Goal: Information Seeking & Learning: Learn about a topic

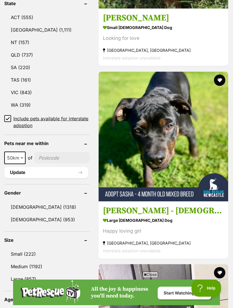
click at [26, 214] on link "Female (953)" at bounding box center [46, 220] width 85 height 12
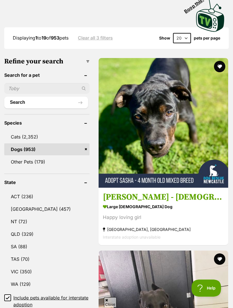
scroll to position [223, 0]
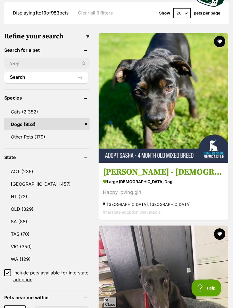
click at [28, 178] on link "NSW (457)" at bounding box center [46, 184] width 85 height 12
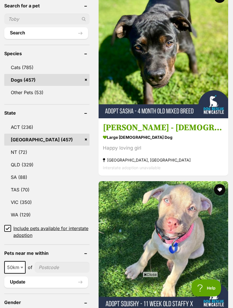
scroll to position [268, 0]
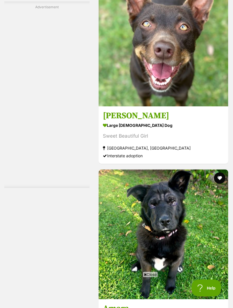
scroll to position [1729, 0]
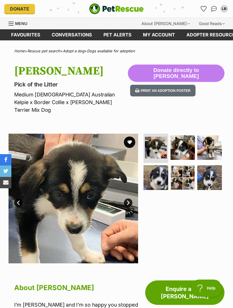
click at [188, 139] on img at bounding box center [183, 147] width 25 height 25
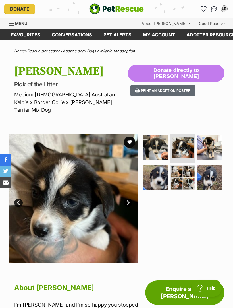
click at [216, 138] on img at bounding box center [209, 147] width 25 height 25
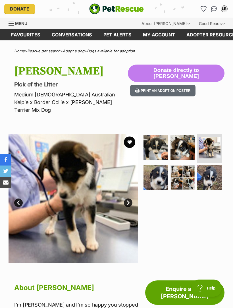
click at [161, 168] on img at bounding box center [156, 177] width 25 height 25
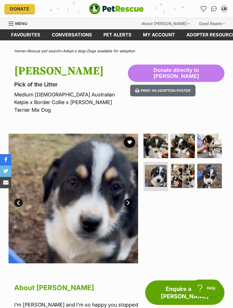
click at [186, 166] on img at bounding box center [183, 176] width 25 height 25
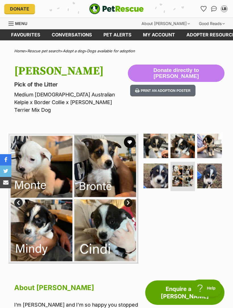
click at [218, 167] on img at bounding box center [209, 176] width 25 height 25
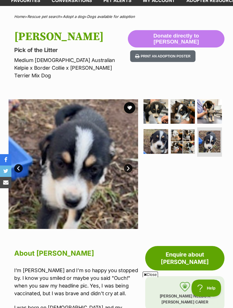
scroll to position [34, 0]
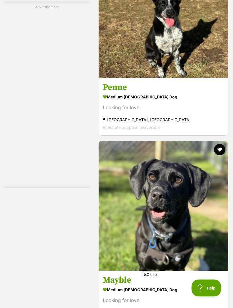
scroll to position [1757, 0]
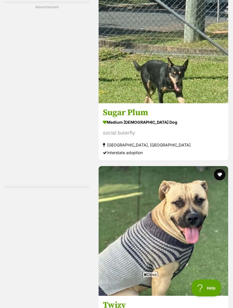
scroll to position [1812, 0]
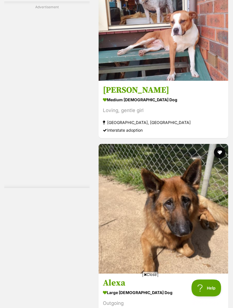
scroll to position [1754, 0]
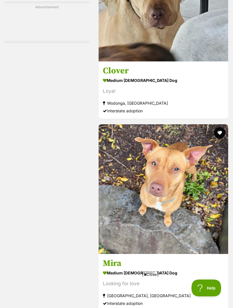
scroll to position [1844, 0]
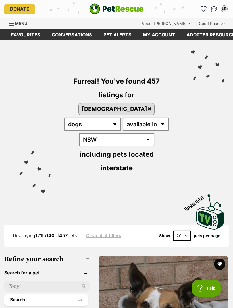
click at [111, 8] on img "PetRescue" at bounding box center [116, 8] width 55 height 11
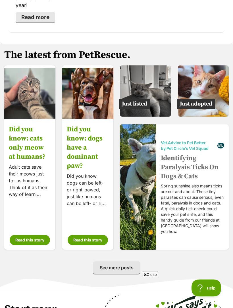
scroll to position [1303, 0]
click at [212, 99] on span "Just adopted" at bounding box center [196, 104] width 38 height 10
click at [211, 67] on img at bounding box center [203, 90] width 51 height 51
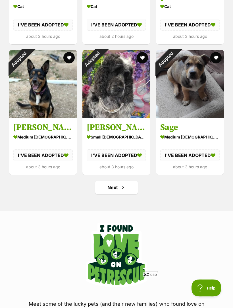
scroll to position [670, 0]
click at [126, 186] on link "Next" at bounding box center [116, 188] width 43 height 14
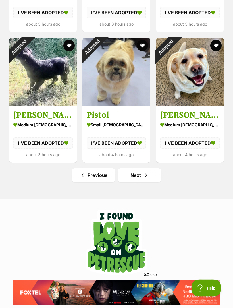
scroll to position [682, 0]
click at [142, 175] on link "Next" at bounding box center [139, 175] width 43 height 14
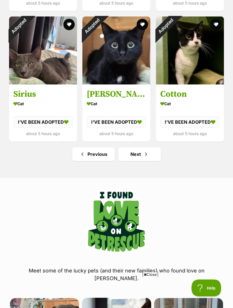
scroll to position [703, 0]
click at [147, 153] on span "Next page" at bounding box center [146, 154] width 6 height 7
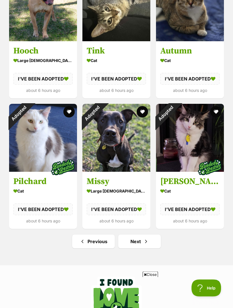
scroll to position [616, 0]
click at [143, 239] on span "Next page" at bounding box center [146, 241] width 6 height 7
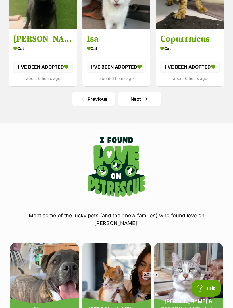
click at [144, 99] on span "Next page" at bounding box center [146, 99] width 6 height 7
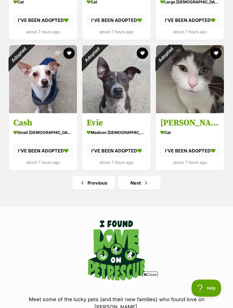
scroll to position [680, 0]
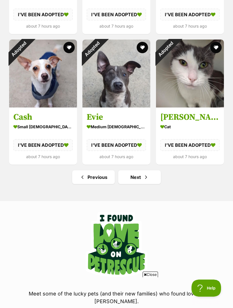
click at [148, 176] on span "Next page" at bounding box center [146, 177] width 6 height 7
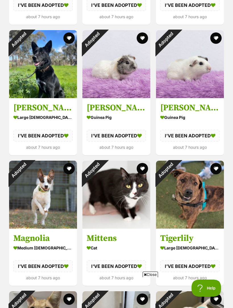
scroll to position [382, 0]
